Goal: Register for event/course

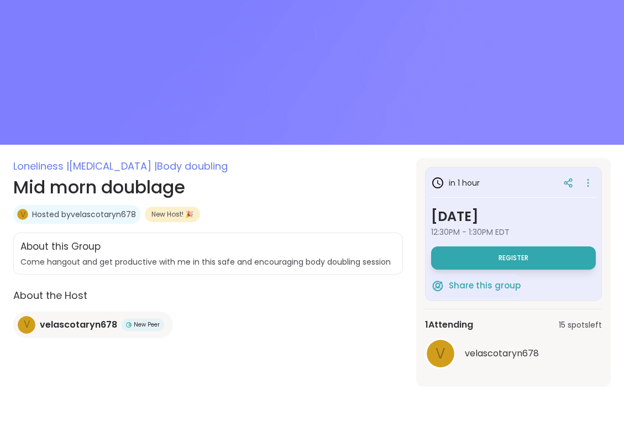
scroll to position [44, 0]
click at [464, 262] on button "Register" at bounding box center [513, 257] width 165 height 23
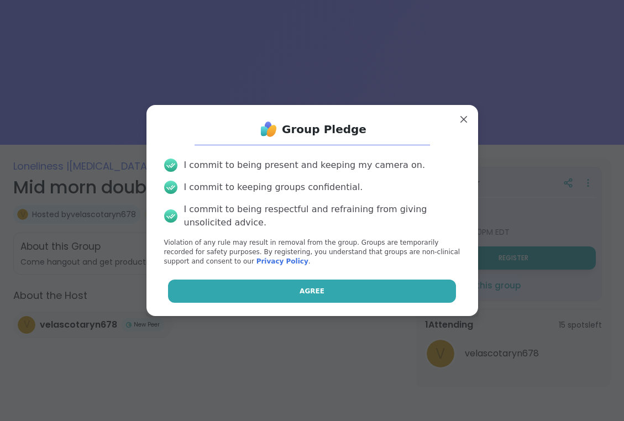
click at [247, 292] on button "Agree" at bounding box center [312, 291] width 288 height 23
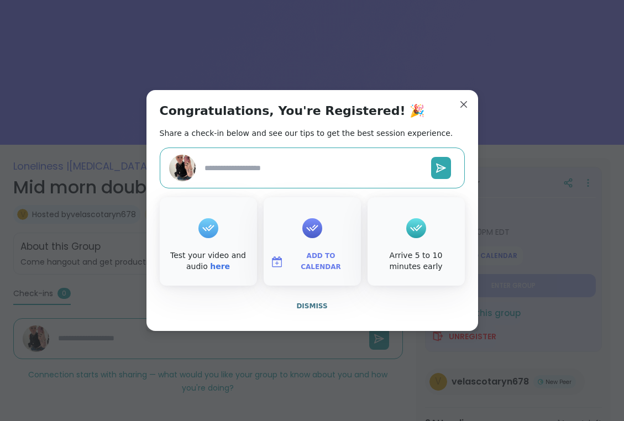
click at [325, 261] on span "Add to Calendar" at bounding box center [321, 262] width 66 height 22
click at [322, 141] on button "Apple Calendar" at bounding box center [312, 137] width 84 height 24
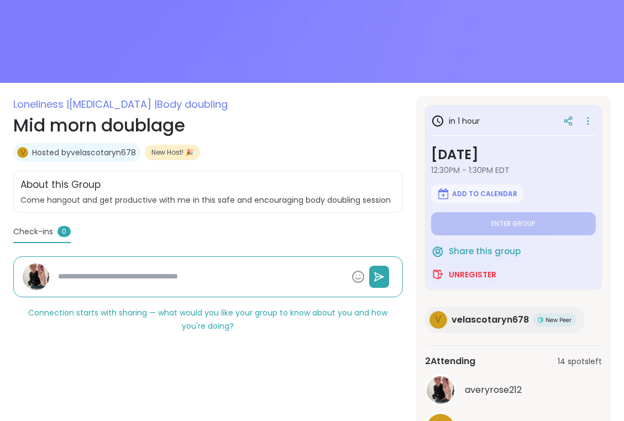
scroll to position [140, 0]
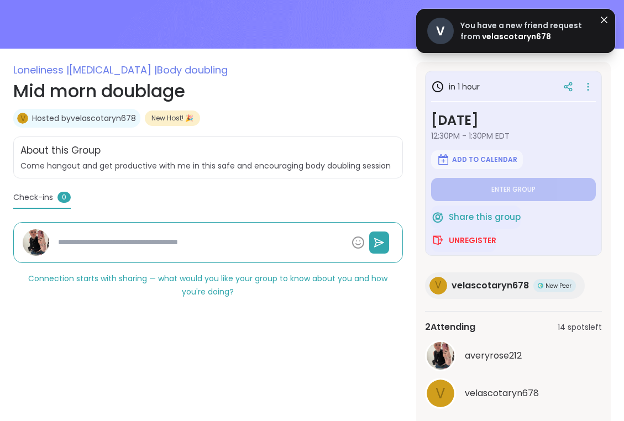
click at [486, 39] on span "velascotaryn678" at bounding box center [516, 36] width 69 height 11
type textarea "*"
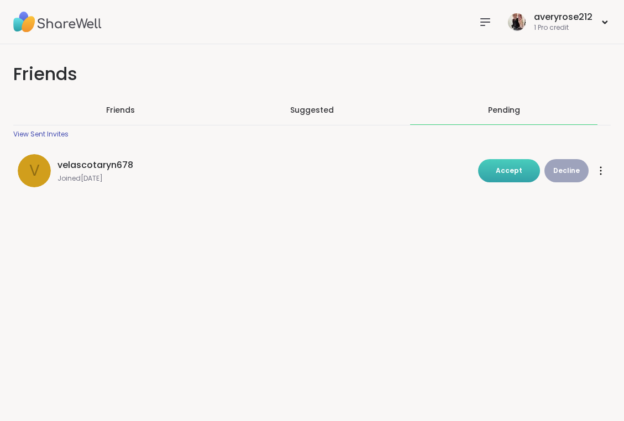
click at [510, 171] on span "Accept" at bounding box center [508, 170] width 27 height 9
